Goal: Task Accomplishment & Management: Manage account settings

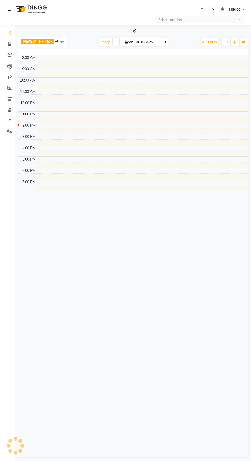
select select "en"
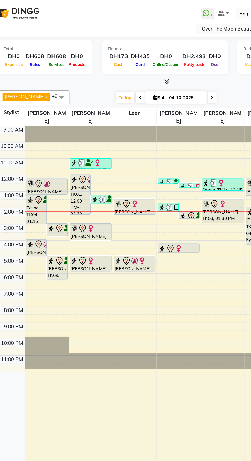
click at [79, 112] on icon at bounding box center [81, 112] width 6 height 0
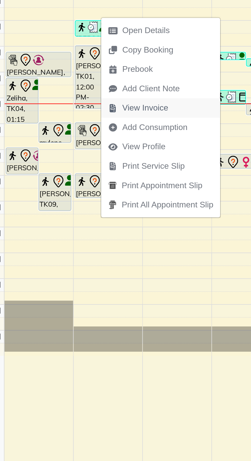
click at [96, 149] on span "View Invoice" at bounding box center [98, 147] width 20 height 5
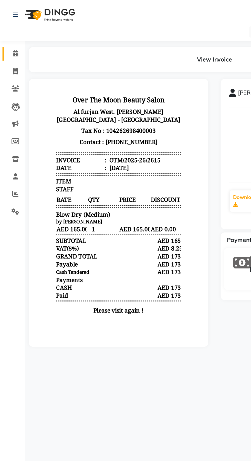
click at [8, 31] on span at bounding box center [9, 34] width 9 height 6
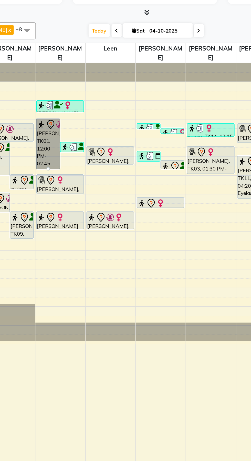
click at [75, 133] on link "[PERSON_NAME], TK01, 12:00 PM-02:45 PM, Highlights Short,Roots Color,Hair Rinsa…" at bounding box center [75, 135] width 14 height 31
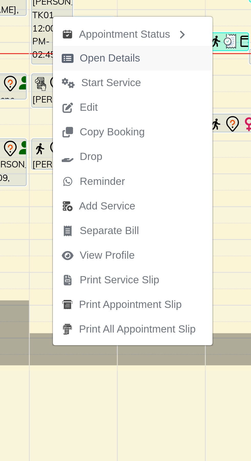
click at [93, 149] on span "Open Details" at bounding box center [94, 148] width 21 height 5
select select "7"
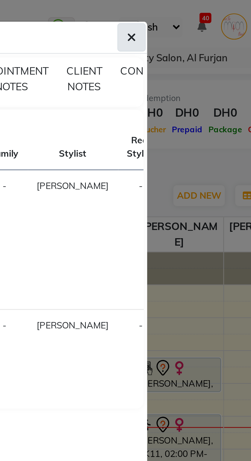
click at [186, 14] on icon "button" at bounding box center [186, 13] width 3 height 4
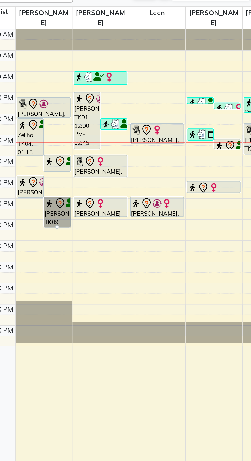
click at [57, 178] on link "[PERSON_NAME], TK09, 05:00 PM-06:30 PM, [PERSON_NAME] k protein short" at bounding box center [59, 184] width 14 height 16
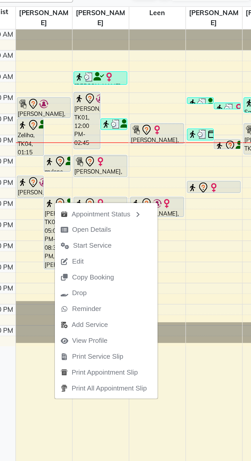
click at [117, 307] on div at bounding box center [112, 267] width 30 height 360
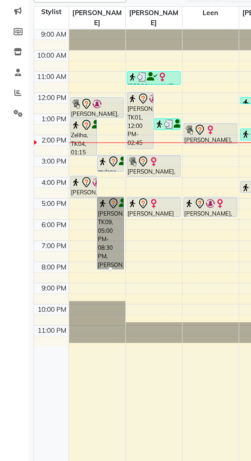
click at [58, 213] on div at bounding box center [59, 214] width 2 height 2
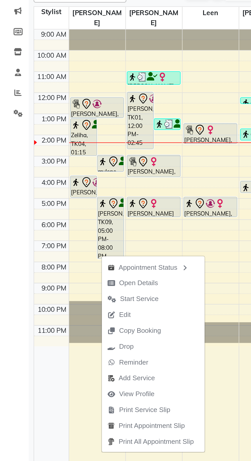
click at [124, 283] on div at bounding box center [112, 267] width 30 height 360
